Goal: Task Accomplishment & Management: Manage account settings

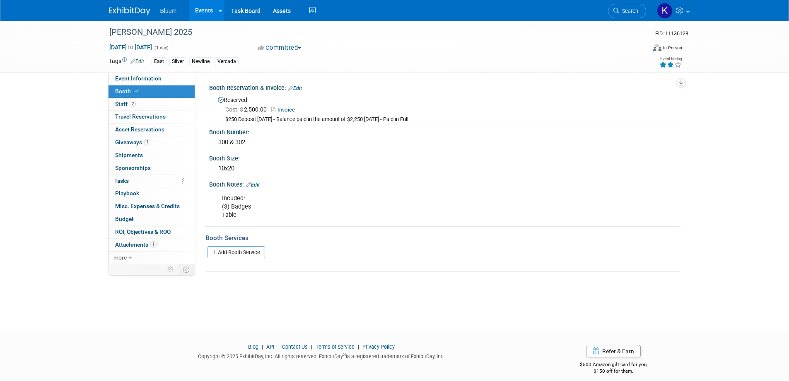
click at [204, 11] on link "Events" at bounding box center [204, 10] width 30 height 21
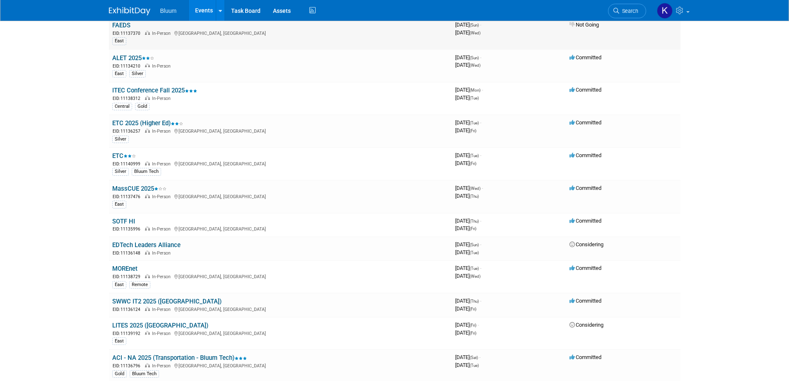
scroll to position [166, 0]
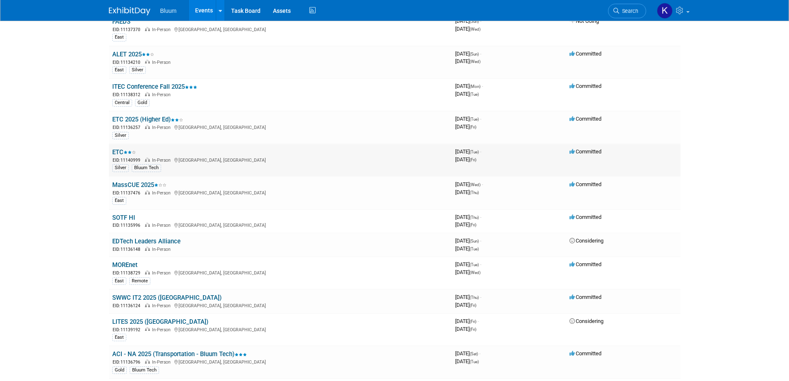
click at [122, 153] on link "ETC" at bounding box center [124, 151] width 24 height 7
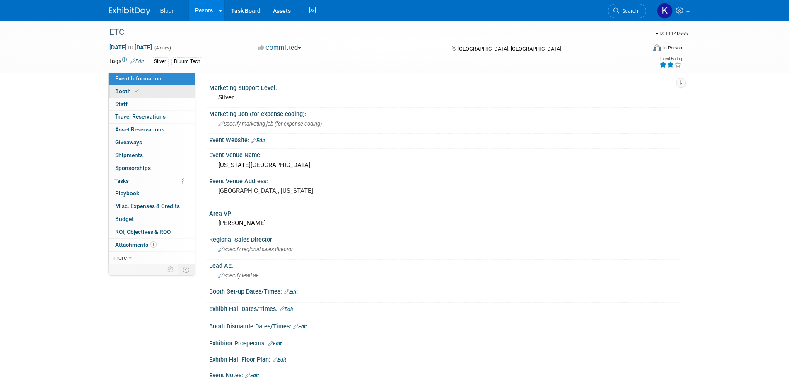
click at [120, 90] on span "Booth" at bounding box center [127, 91] width 25 height 7
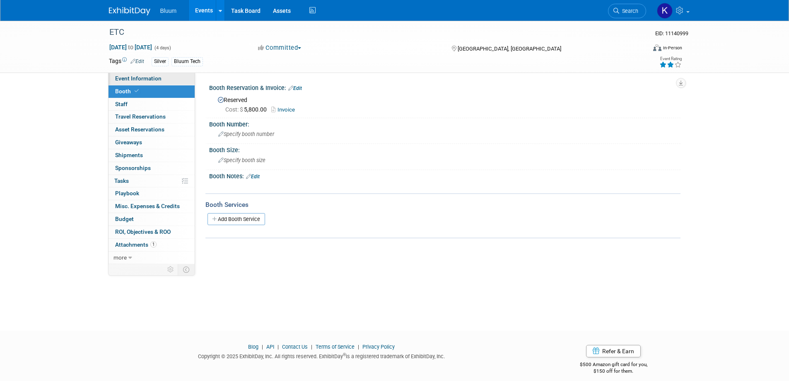
click at [135, 79] on span "Event Information" at bounding box center [138, 78] width 46 height 7
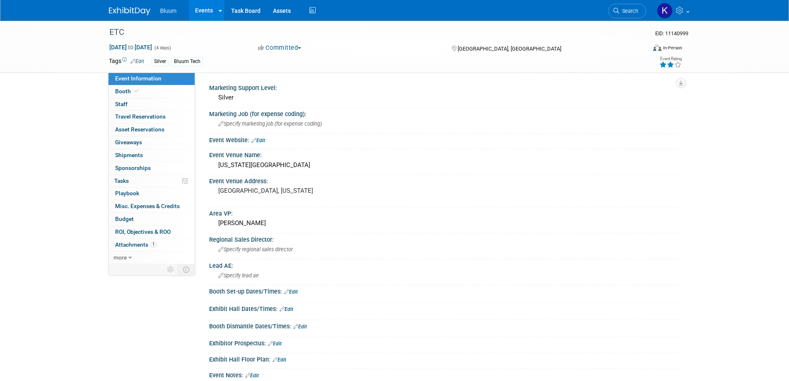
click at [201, 12] on link "Events" at bounding box center [204, 10] width 30 height 21
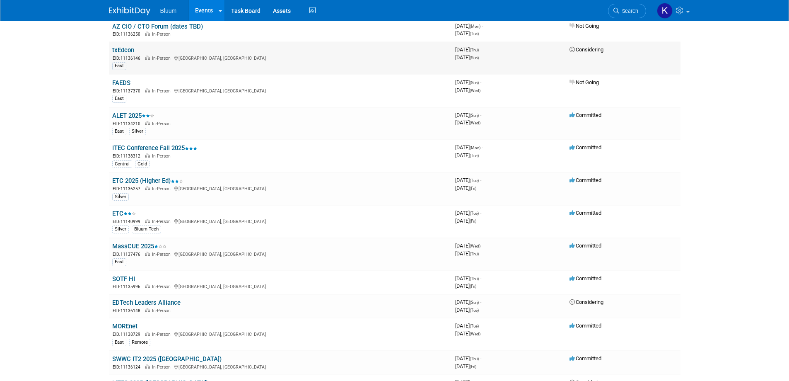
scroll to position [124, 0]
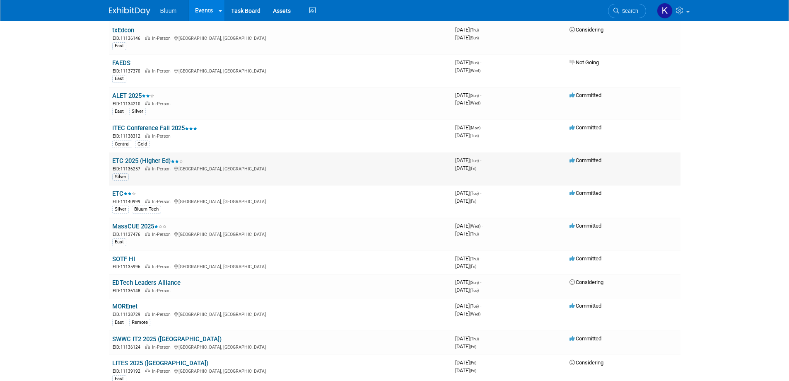
click at [138, 159] on link "ETC 2025 (Higher Ed)" at bounding box center [147, 160] width 71 height 7
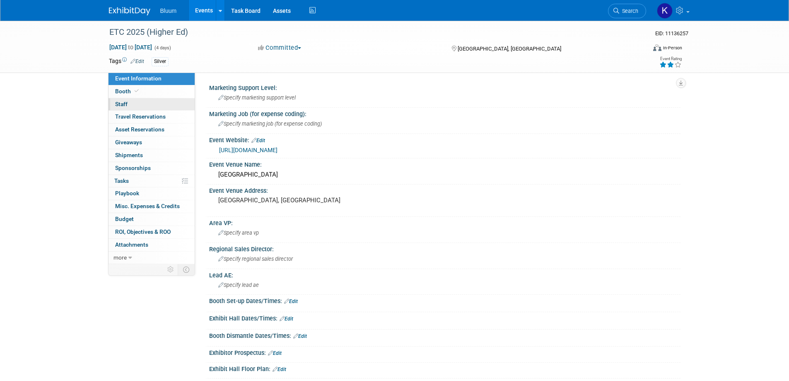
click at [126, 104] on span "Staff 0" at bounding box center [121, 104] width 12 height 7
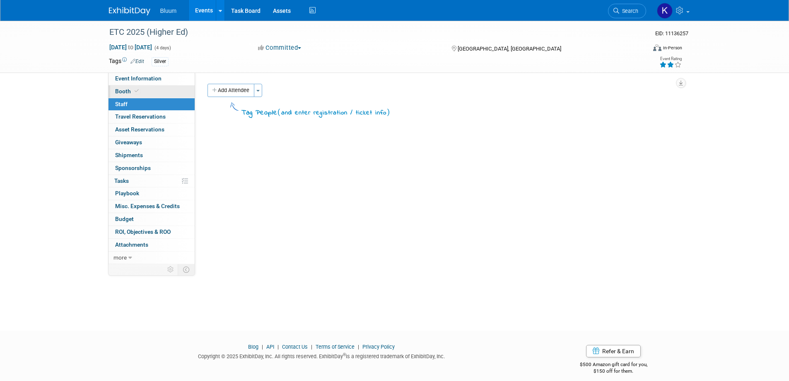
click at [125, 91] on span "Booth" at bounding box center [127, 91] width 25 height 7
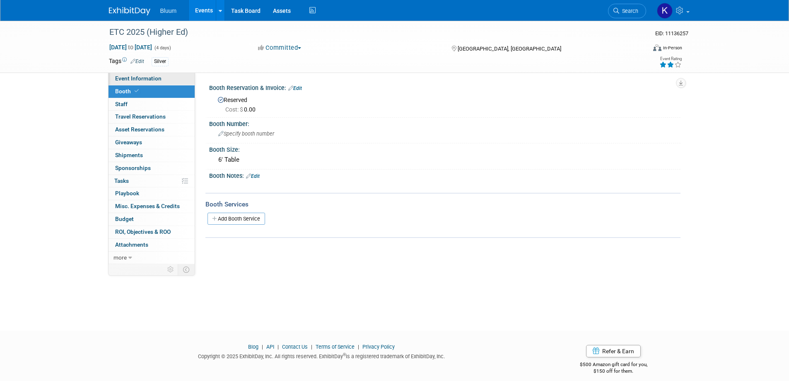
click at [127, 81] on span "Event Information" at bounding box center [138, 78] width 46 height 7
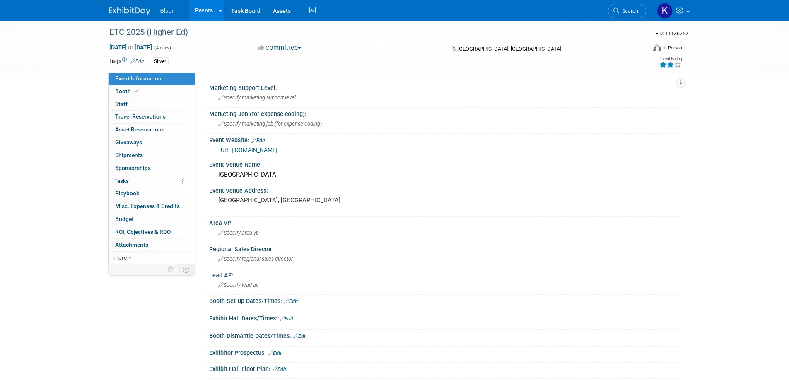
click at [262, 139] on link "Edit" at bounding box center [258, 141] width 14 height 6
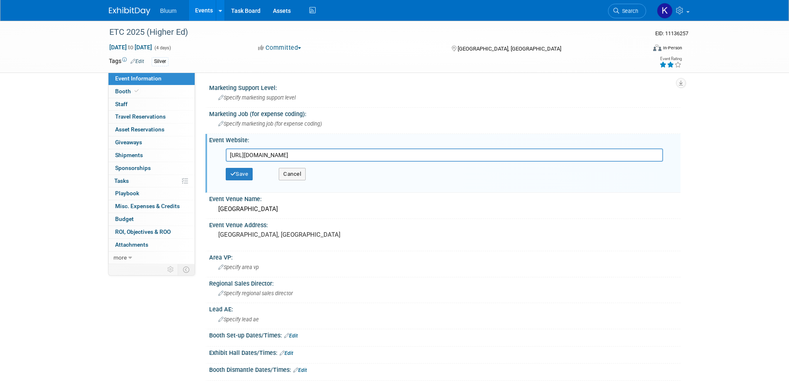
drag, startPoint x: 406, startPoint y: 153, endPoint x: 220, endPoint y: 161, distance: 187.0
click at [220, 161] on div "https://educationaltravel.travel/conference/about-conference/" at bounding box center [447, 154] width 454 height 13
click at [247, 176] on button "Save" at bounding box center [239, 174] width 27 height 12
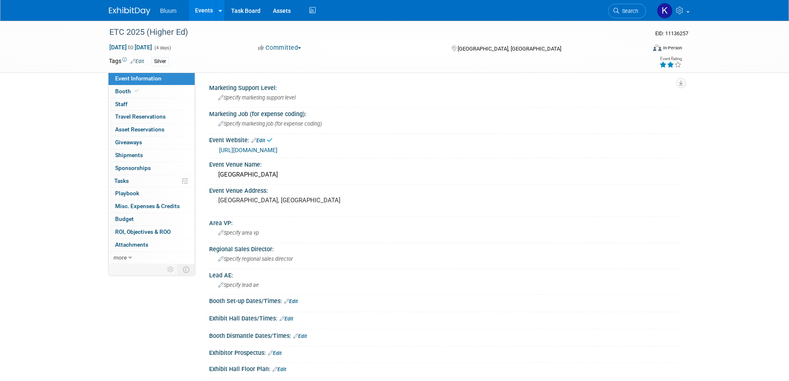
click at [198, 8] on link "Events" at bounding box center [204, 10] width 30 height 21
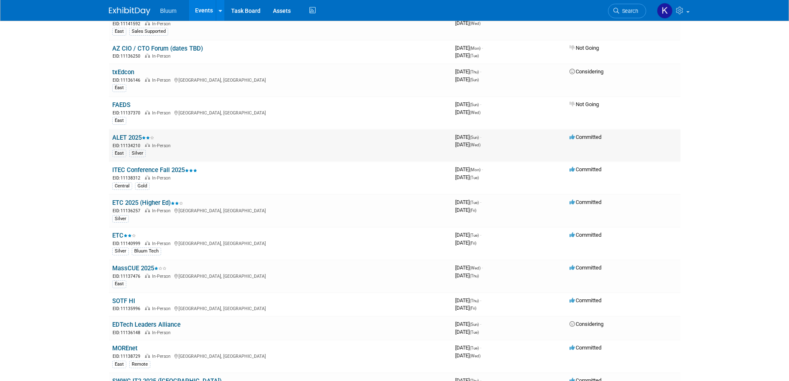
scroll to position [83, 0]
click at [121, 233] on link "ETC" at bounding box center [124, 234] width 24 height 7
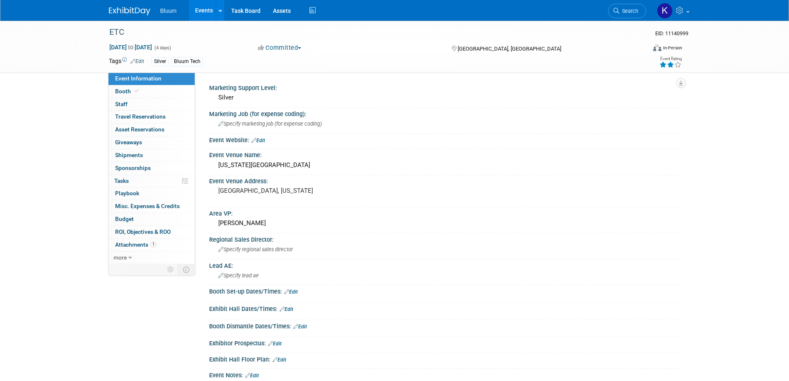
click at [264, 141] on link "Edit" at bounding box center [258, 141] width 14 height 6
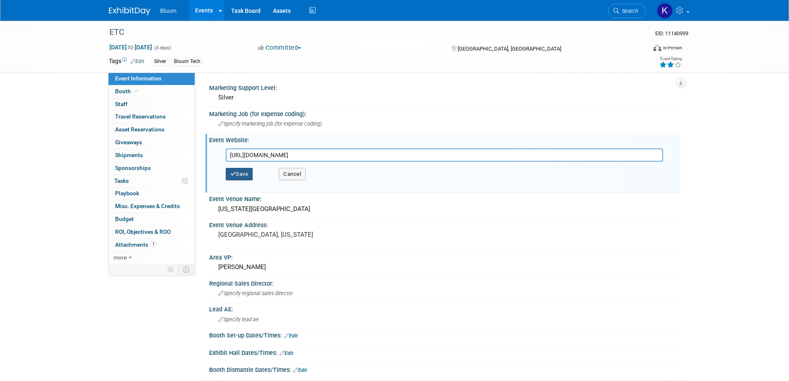
type input "[URL][DOMAIN_NAME]"
click at [245, 170] on button "Save" at bounding box center [239, 174] width 27 height 12
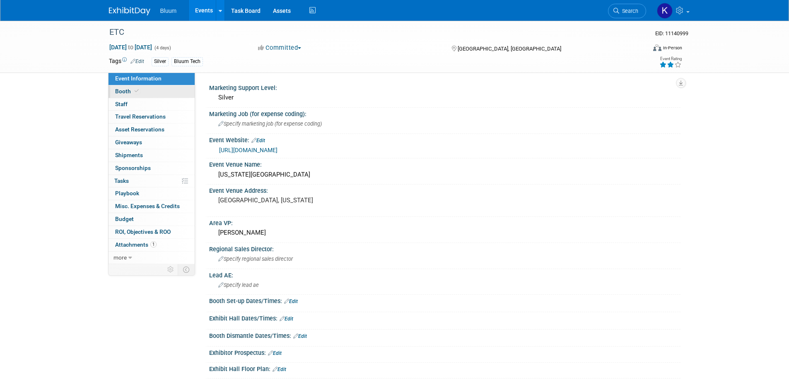
click at [123, 91] on span "Booth" at bounding box center [127, 91] width 25 height 7
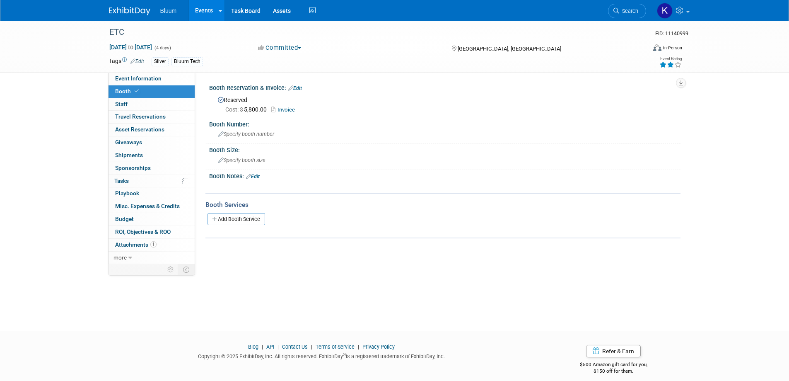
click at [199, 13] on link "Events" at bounding box center [204, 10] width 30 height 21
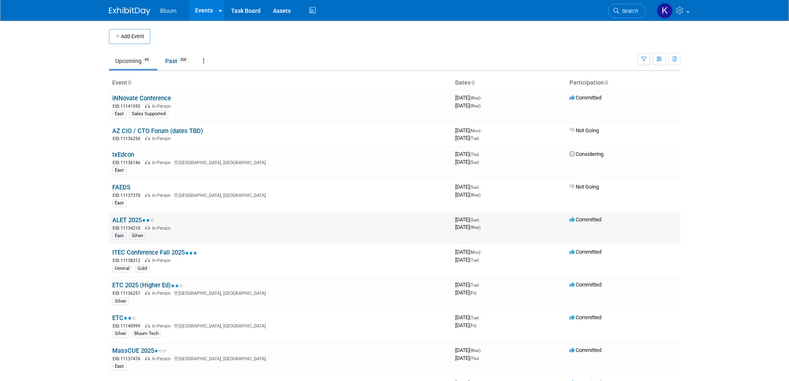
scroll to position [83, 0]
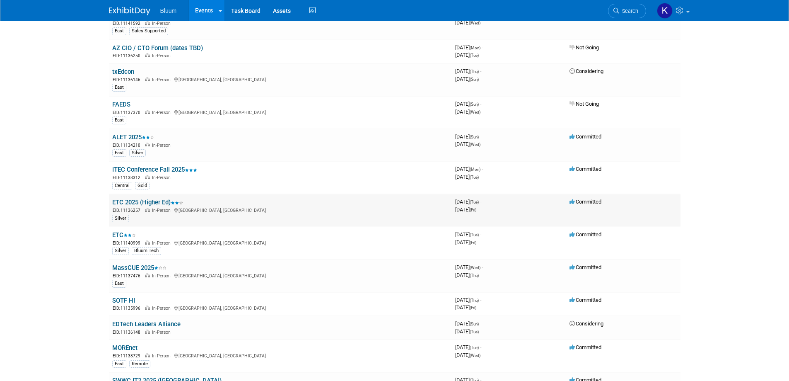
click at [143, 202] on link "ETC 2025 (Higher Ed)" at bounding box center [147, 201] width 71 height 7
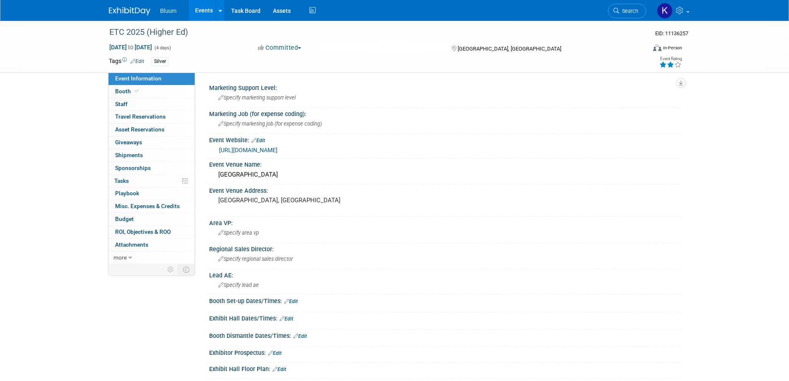
click at [301, 48] on span "button" at bounding box center [299, 48] width 3 height 2
click at [314, 34] on div "ETC 2025 (Higher Ed)" at bounding box center [369, 32] width 527 height 15
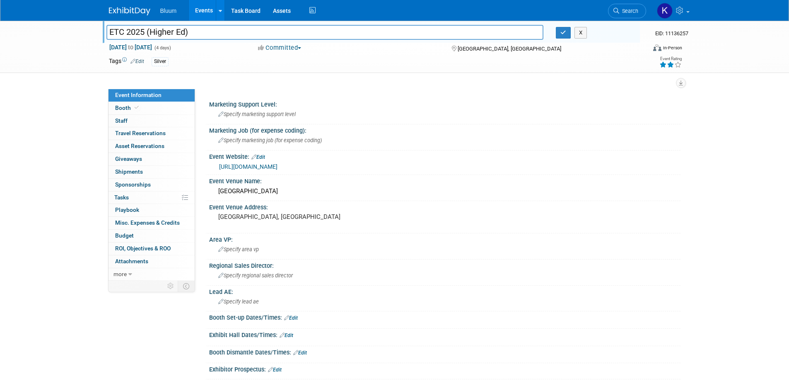
click at [365, 60] on div "Silver" at bounding box center [368, 61] width 433 height 9
click at [579, 30] on button "X" at bounding box center [581, 33] width 13 height 12
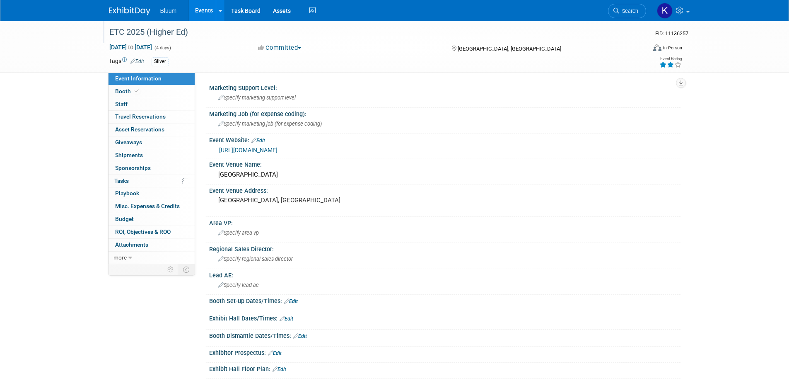
click at [198, 15] on link "Events" at bounding box center [204, 10] width 30 height 21
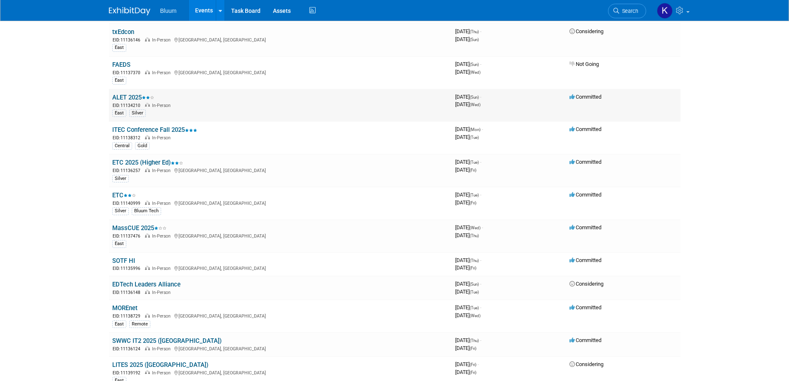
scroll to position [124, 0]
click at [141, 163] on link "ETC 2025 (Higher Ed)" at bounding box center [147, 160] width 71 height 7
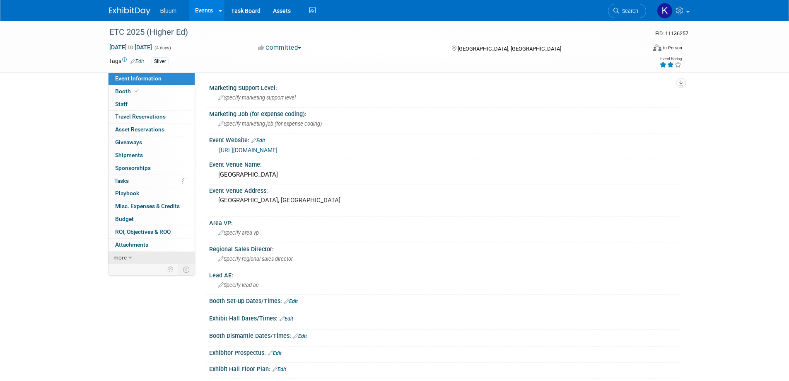
click at [133, 254] on link "more" at bounding box center [152, 257] width 86 height 12
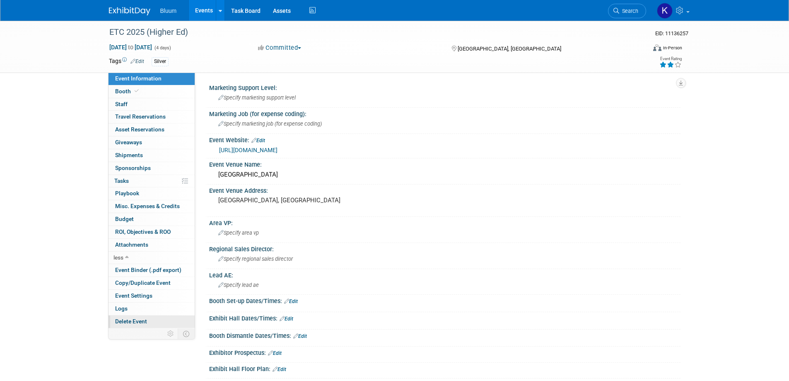
click at [137, 320] on span "Delete Event" at bounding box center [131, 321] width 32 height 7
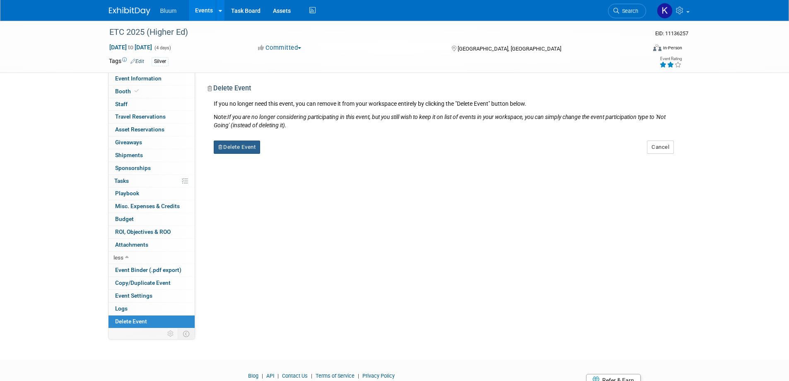
click at [238, 146] on button "Delete Event" at bounding box center [237, 146] width 47 height 13
click at [289, 152] on link "Yes" at bounding box center [289, 153] width 24 height 13
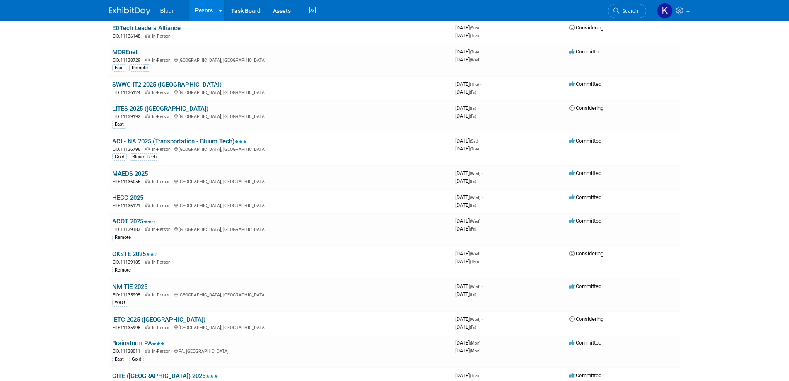
scroll to position [373, 0]
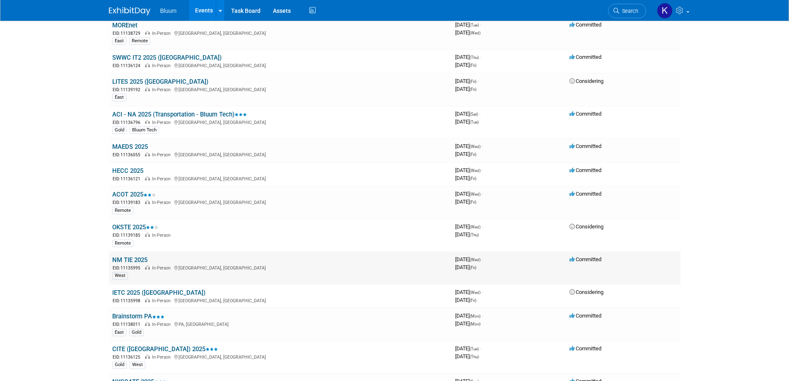
click at [132, 259] on link "NM TIE 2025" at bounding box center [129, 259] width 35 height 7
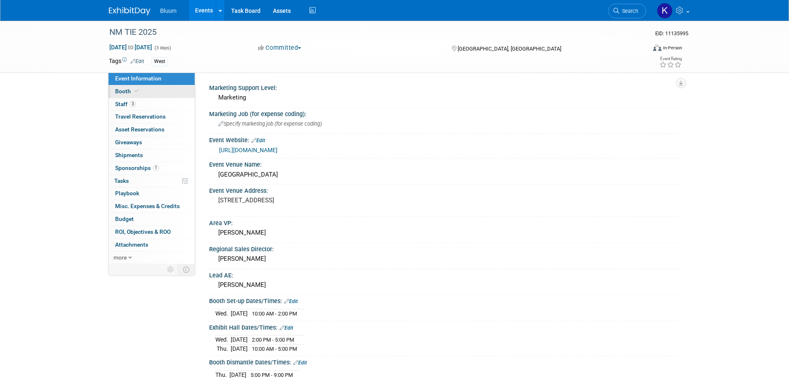
click at [126, 91] on span "Booth" at bounding box center [127, 91] width 25 height 7
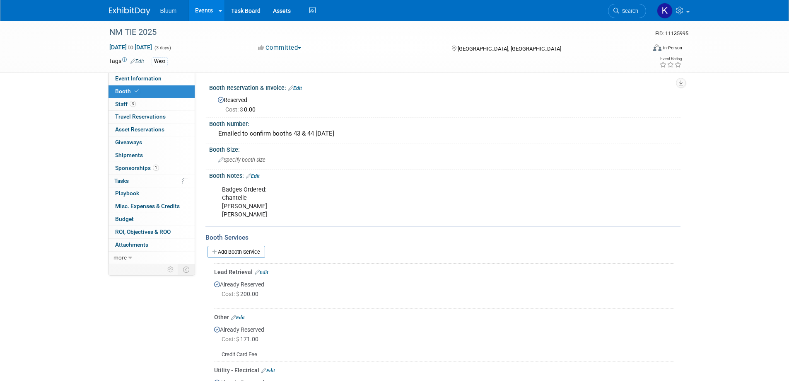
click at [203, 12] on link "Events" at bounding box center [204, 10] width 30 height 21
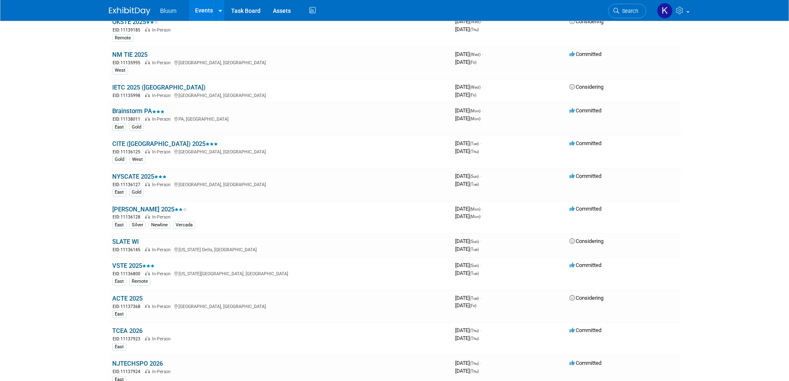
scroll to position [580, 0]
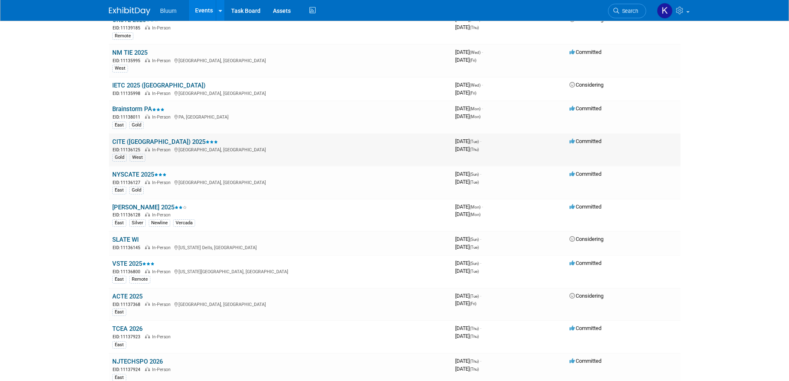
click at [129, 143] on link "CITE ([GEOGRAPHIC_DATA]) 2025" at bounding box center [165, 141] width 106 height 7
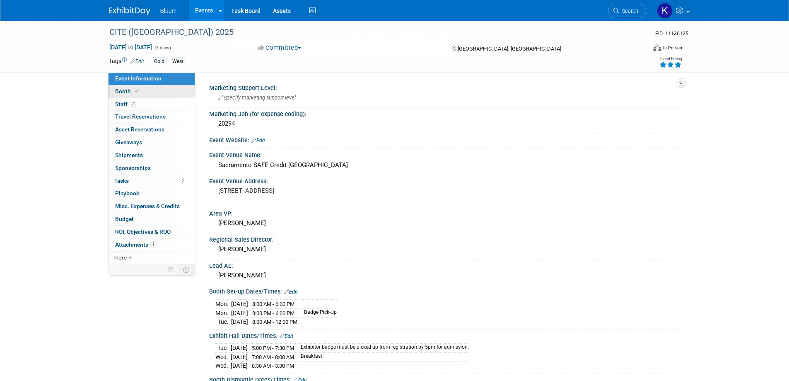
click at [125, 94] on link "Booth" at bounding box center [152, 91] width 86 height 12
